Goal: Task Accomplishment & Management: Manage account settings

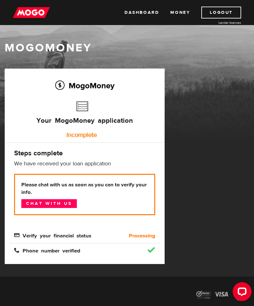
click at [132, 237] on b "Processing" at bounding box center [142, 236] width 26 height 8
click at [135, 241] on div "Phone number verified" at bounding box center [84, 247] width 150 height 15
click at [183, 14] on link "Money" at bounding box center [180, 13] width 20 height 12
click at [136, 15] on link "Dashboard" at bounding box center [141, 13] width 34 height 12
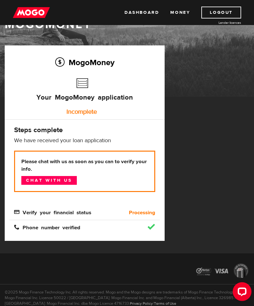
scroll to position [34, 0]
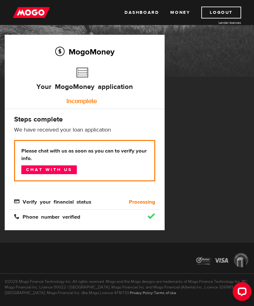
click at [28, 203] on span "Verify your financial status" at bounding box center [52, 201] width 77 height 5
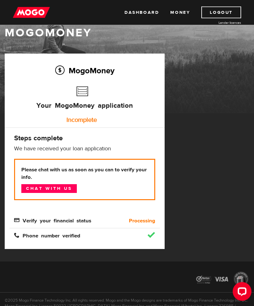
scroll to position [14, 0]
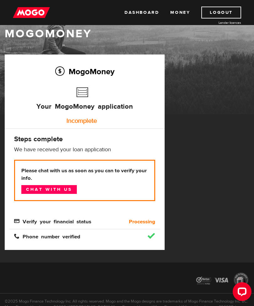
click at [38, 192] on link "Chat with us" at bounding box center [48, 189] width 55 height 9
click at [215, 14] on link "Logout" at bounding box center [221, 13] width 40 height 12
